Goal: Find specific page/section: Find specific page/section

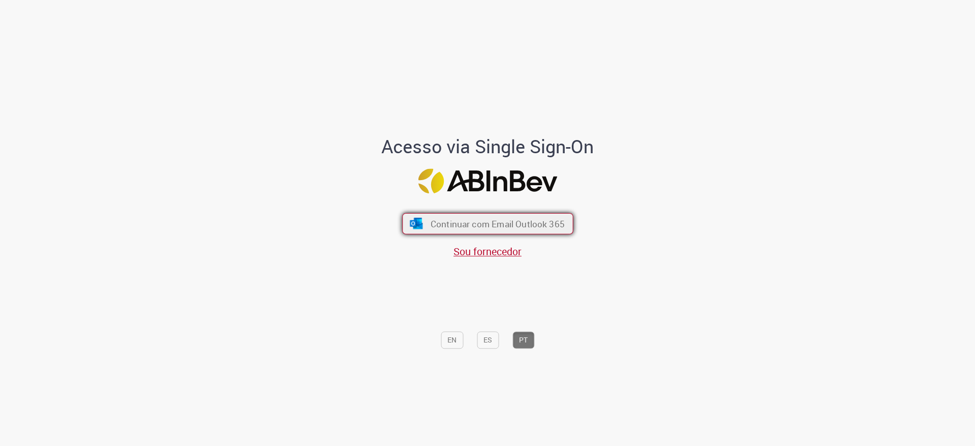
drag, startPoint x: 0, startPoint y: 0, endPoint x: 460, endPoint y: 230, distance: 514.3
click at [460, 230] on button "Continuar com Email Outlook 365" at bounding box center [487, 223] width 171 height 21
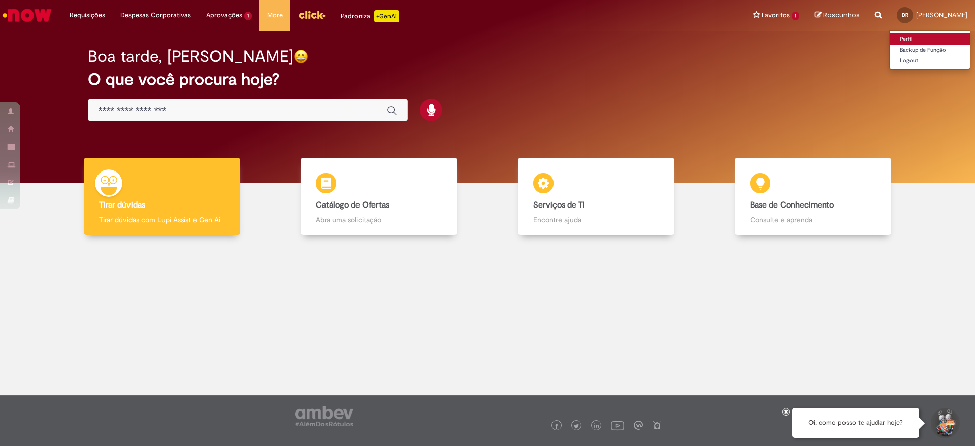
click at [890, 36] on link "Perfil" at bounding box center [930, 39] width 80 height 11
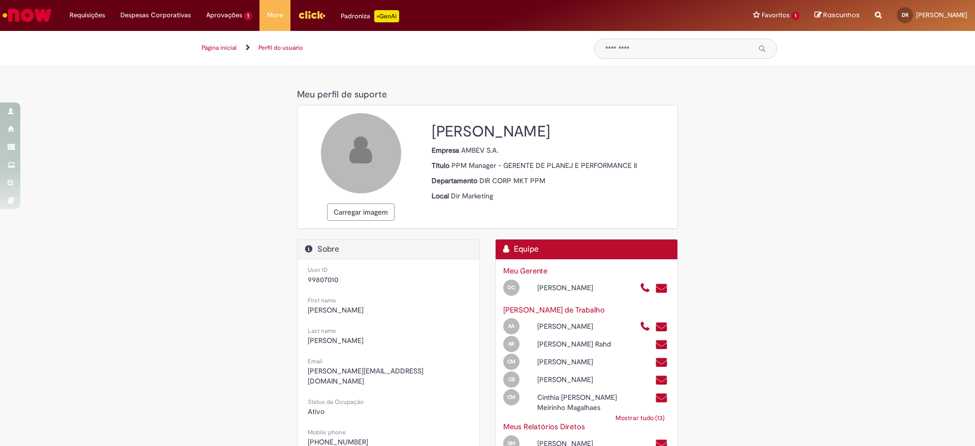
click at [38, 14] on img "Ir para a Homepage" at bounding box center [27, 15] width 52 height 20
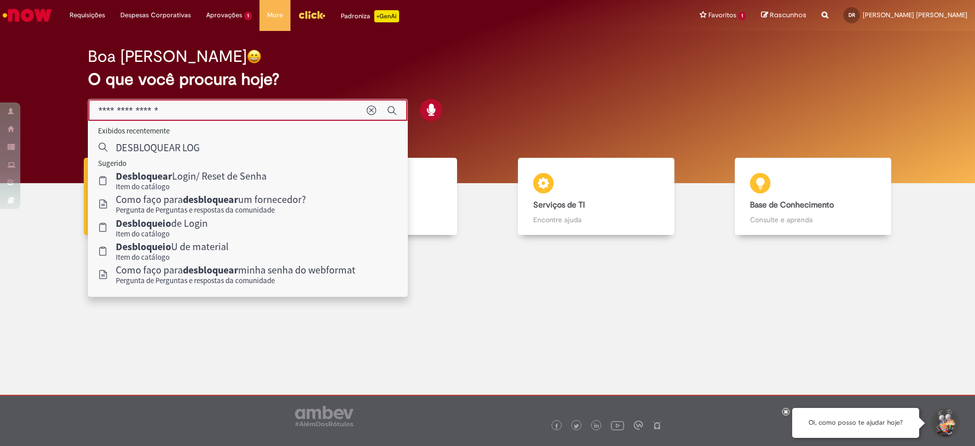
type input "**********"
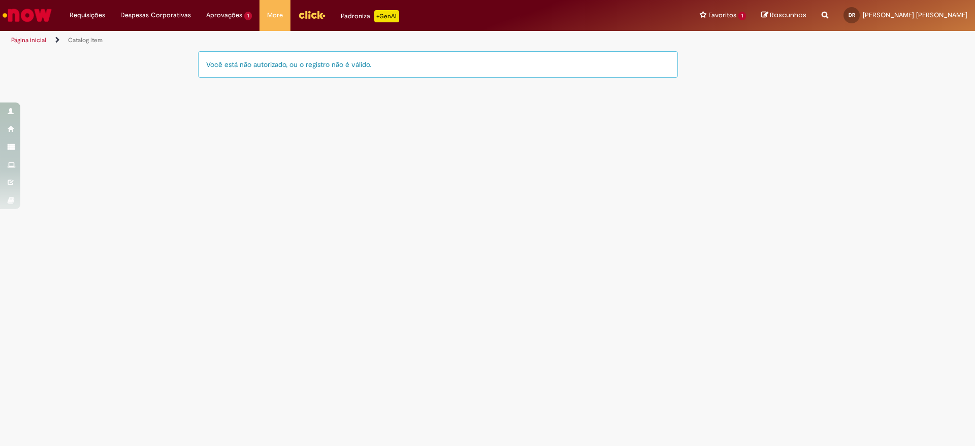
click at [53, 12] on img "Ir para a Homepage" at bounding box center [27, 15] width 52 height 20
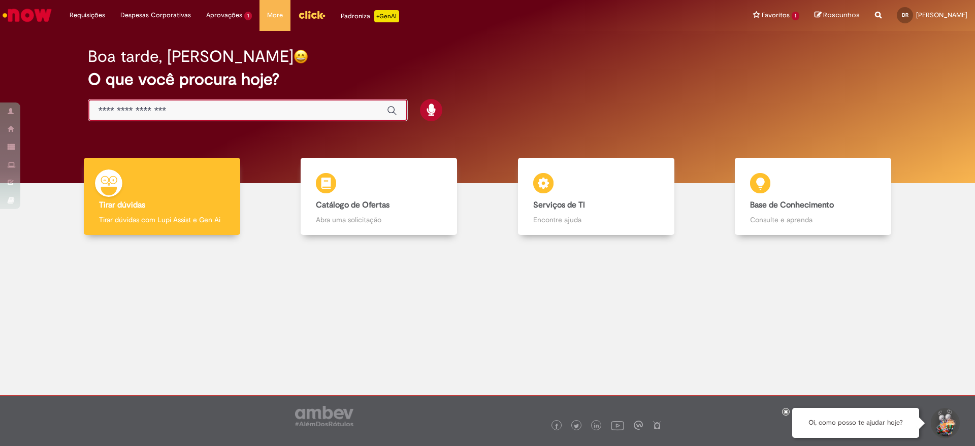
click at [183, 107] on input "Basta digitar aqui" at bounding box center [238, 111] width 278 height 12
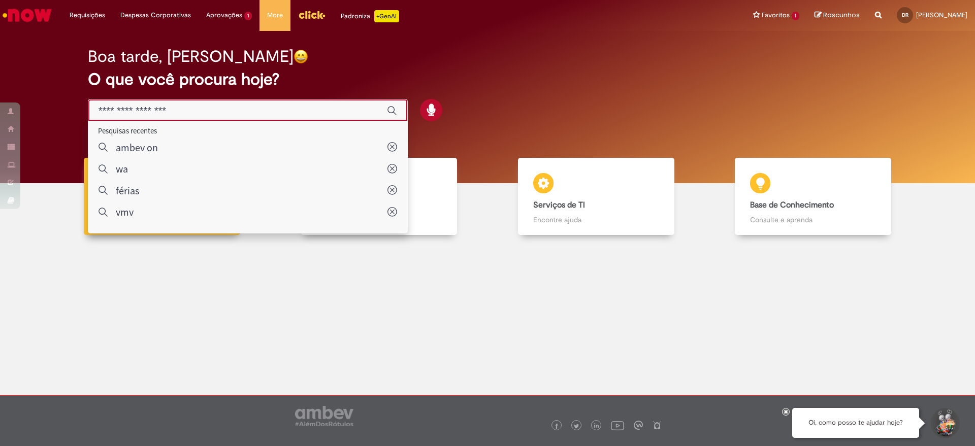
click at [548, 62] on div "Boa [PERSON_NAME]" at bounding box center [488, 57] width 800 height 18
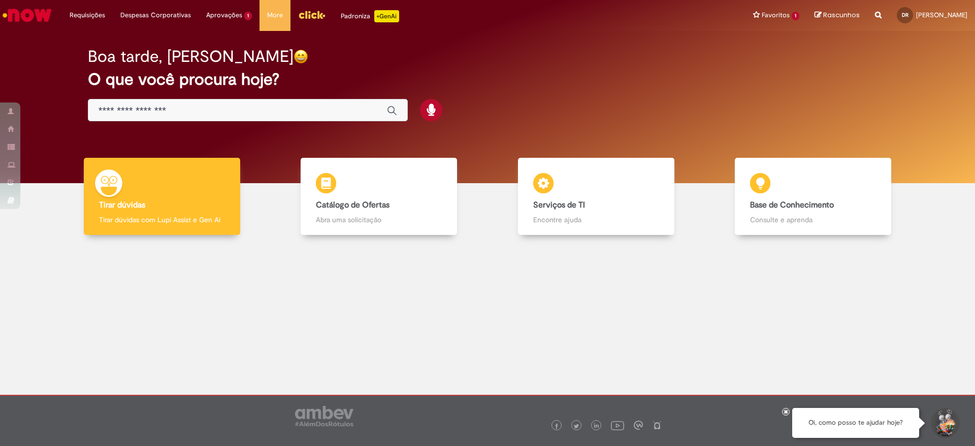
click at [298, 14] on img "Menu Cabeçalho" at bounding box center [311, 14] width 27 height 15
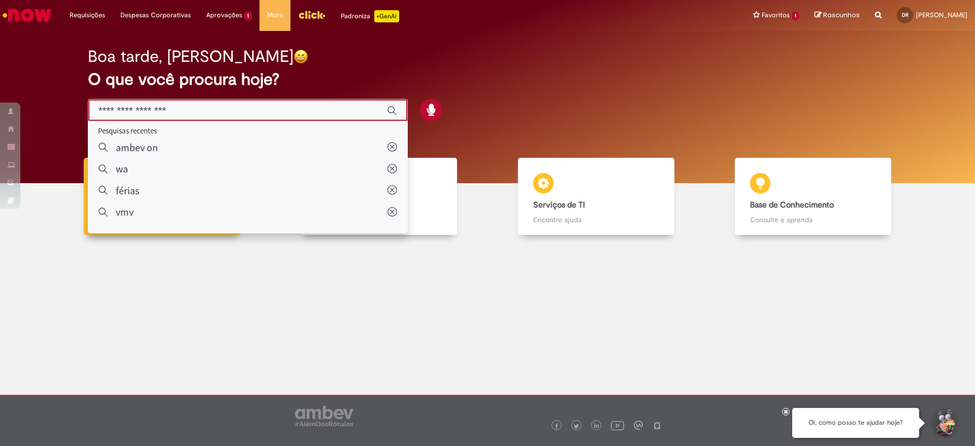
click at [276, 105] on input "Basta digitar aqui" at bounding box center [238, 111] width 278 height 12
type input "*****"
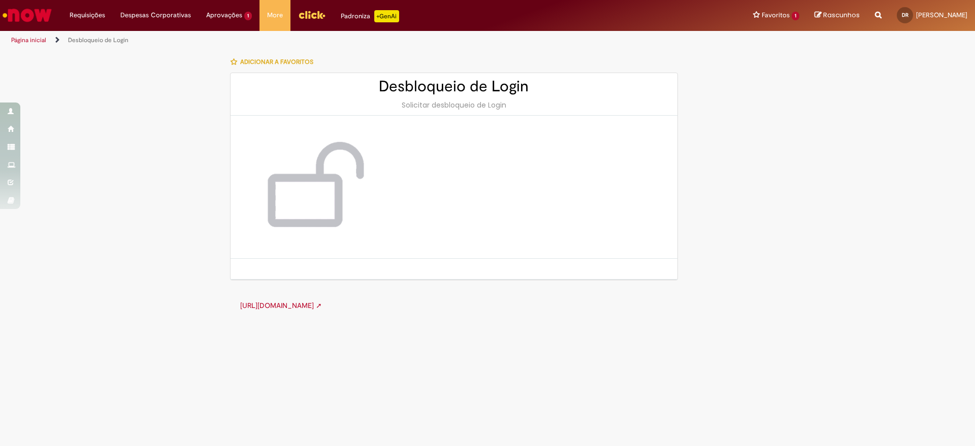
click at [322, 308] on link "http://cid.la.interbrew.net/itexpress/desbloqueioLogin.php ➚" at bounding box center [281, 305] width 82 height 9
click at [322, 303] on link "http://cid.la.interbrew.net/itexpress/desbloqueioLogin.php ➚" at bounding box center [281, 305] width 82 height 9
